Goal: Information Seeking & Learning: Find specific fact

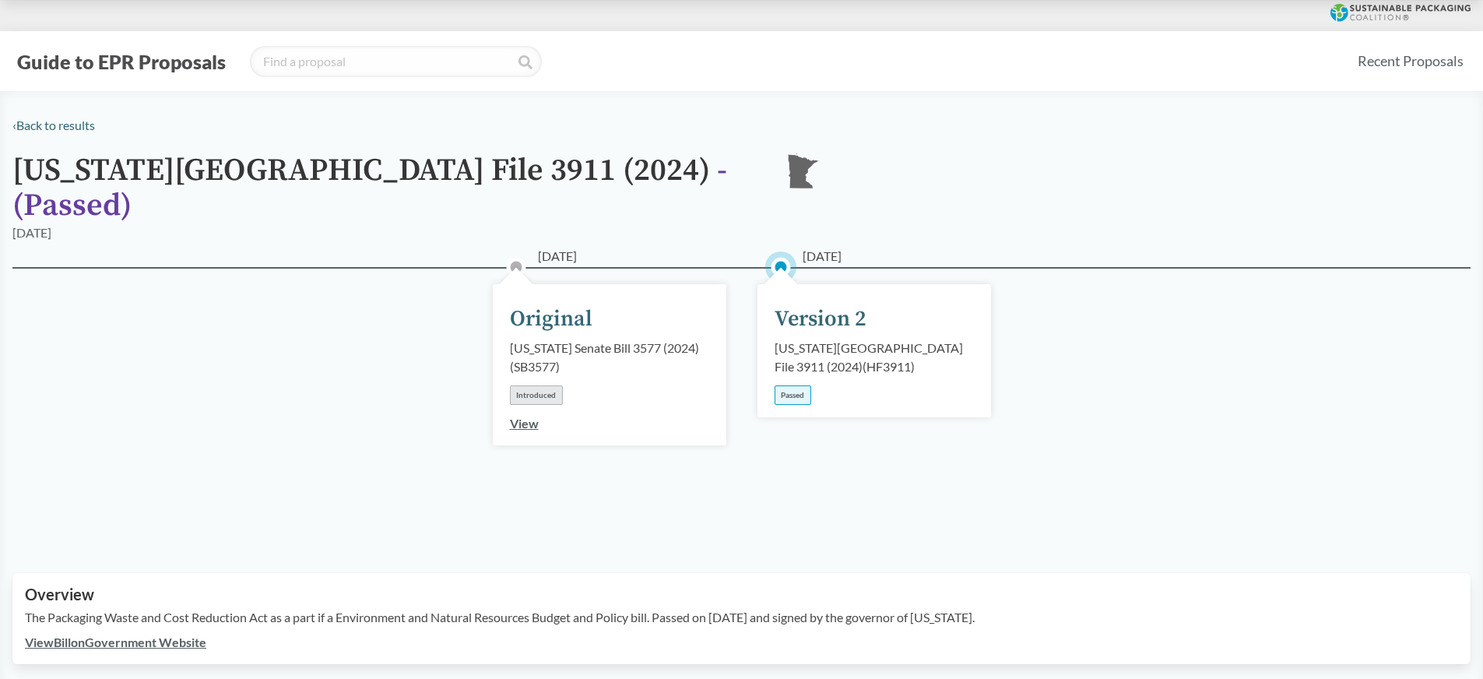
click at [792, 385] on div "Passed" at bounding box center [793, 394] width 37 height 19
click at [806, 303] on div "Version 2" at bounding box center [821, 319] width 92 height 33
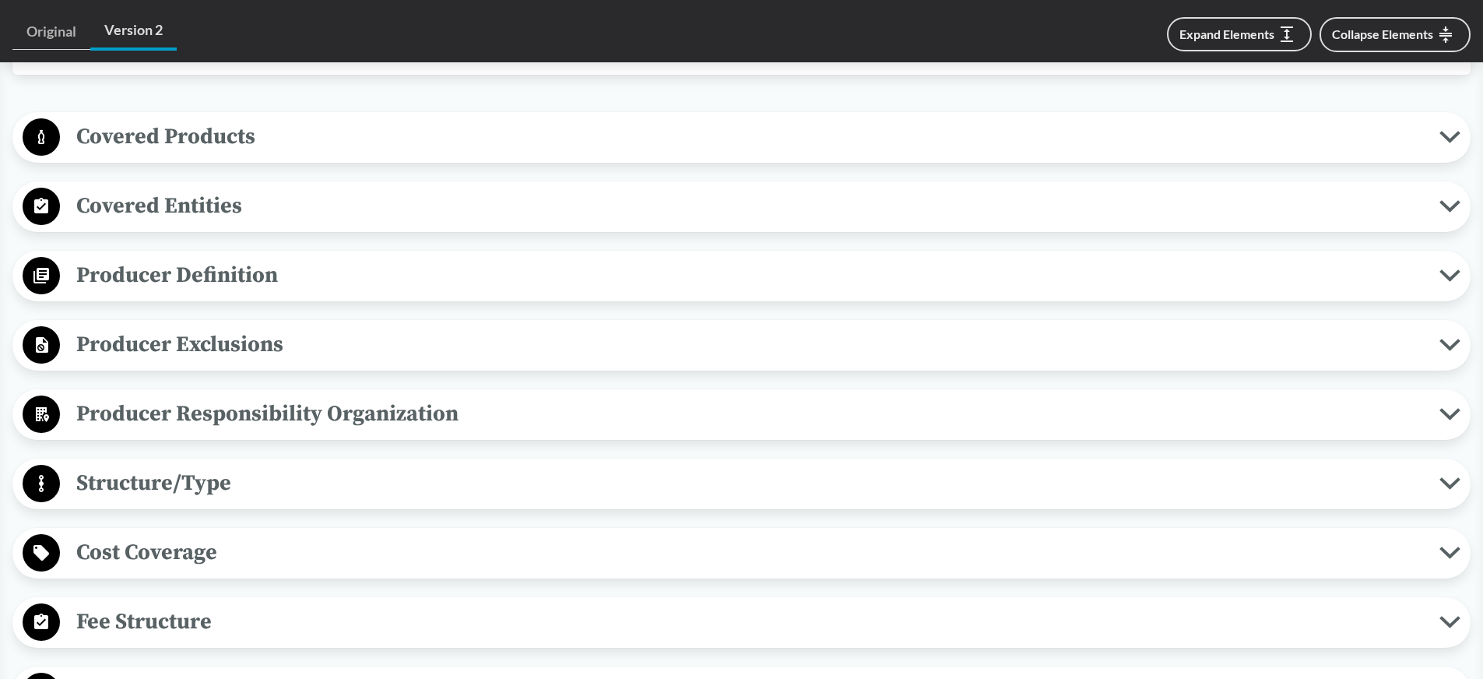
scroll to position [590, 0]
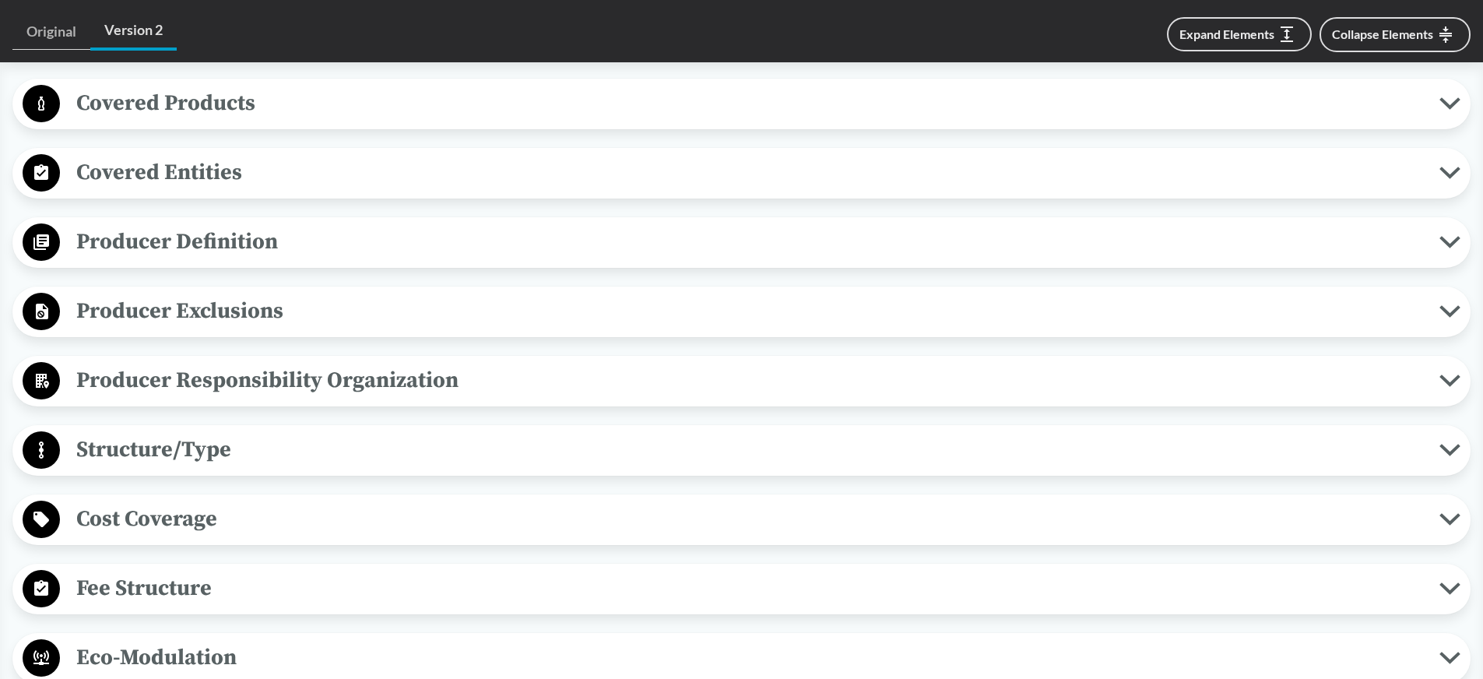
scroll to position [567, 0]
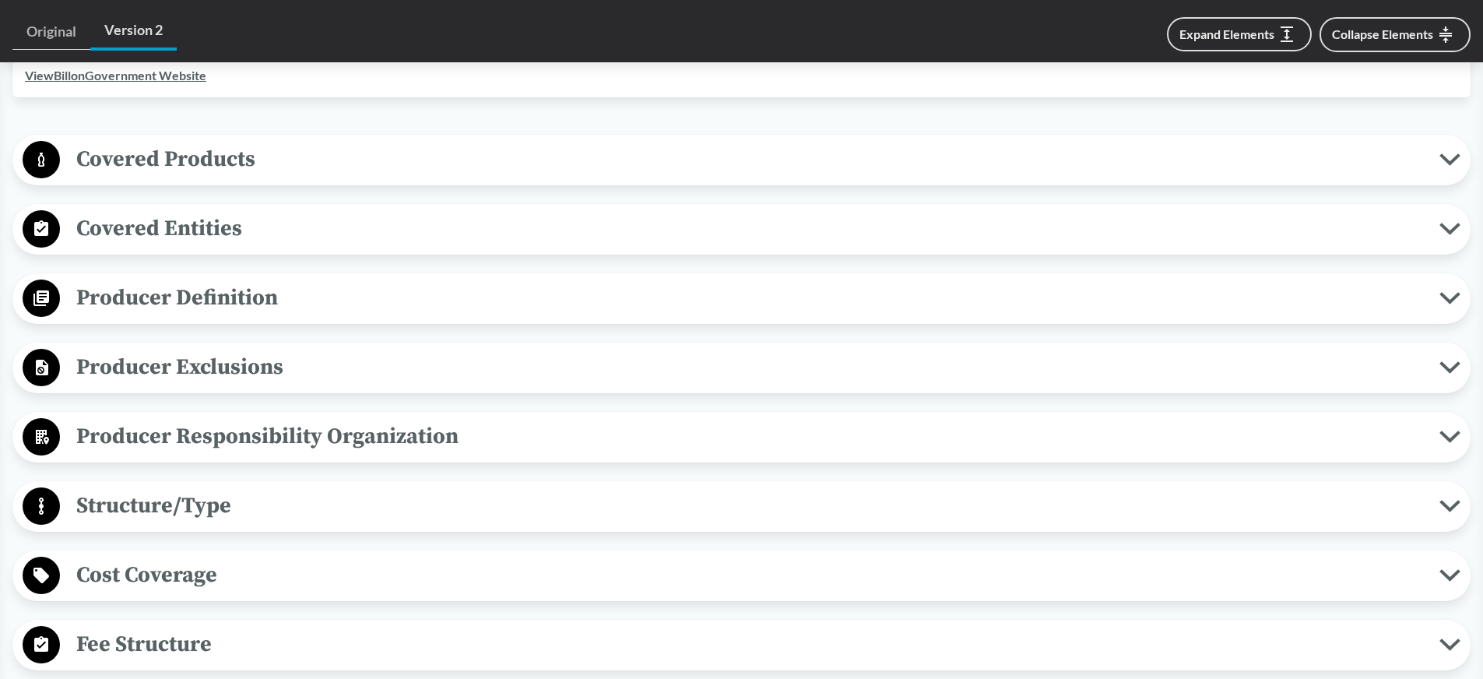
click at [1451, 361] on icon at bounding box center [1449, 367] width 21 height 12
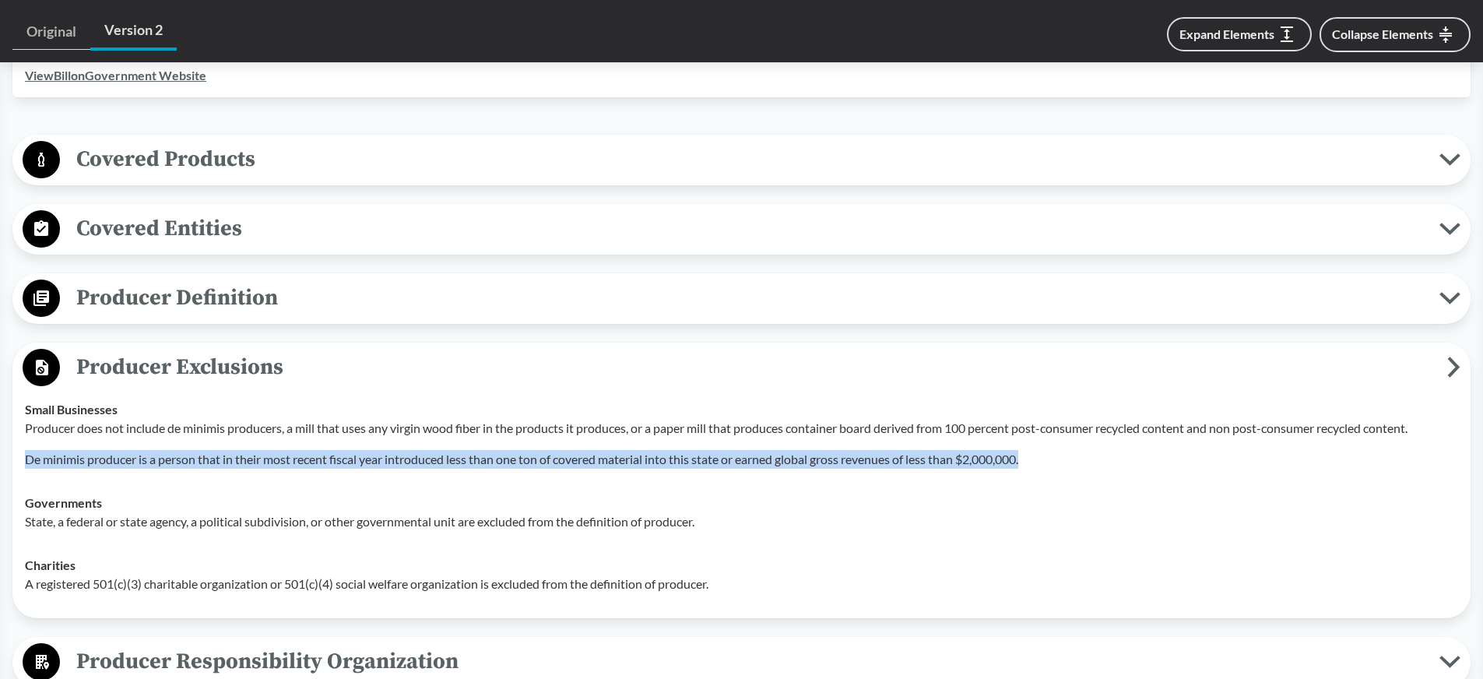
drag, startPoint x: 44, startPoint y: 441, endPoint x: 1085, endPoint y: 435, distance: 1040.9
click at [1085, 435] on td "Small Businesses Producer does not include de minimis producers, a mill that us…" at bounding box center [741, 434] width 1447 height 93
copy p "De minimis producer is a person that in their most recent fiscal year introduce…"
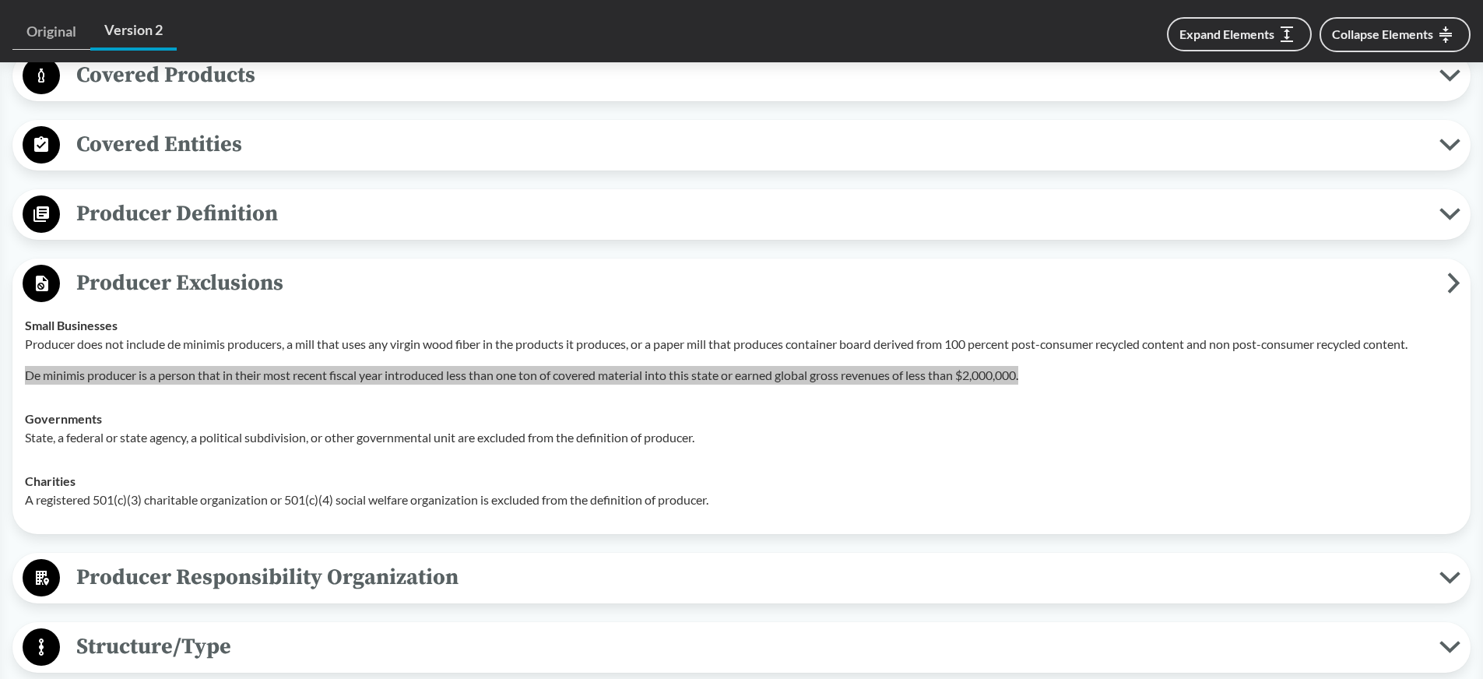
scroll to position [648, 0]
